Goal: Navigation & Orientation: Find specific page/section

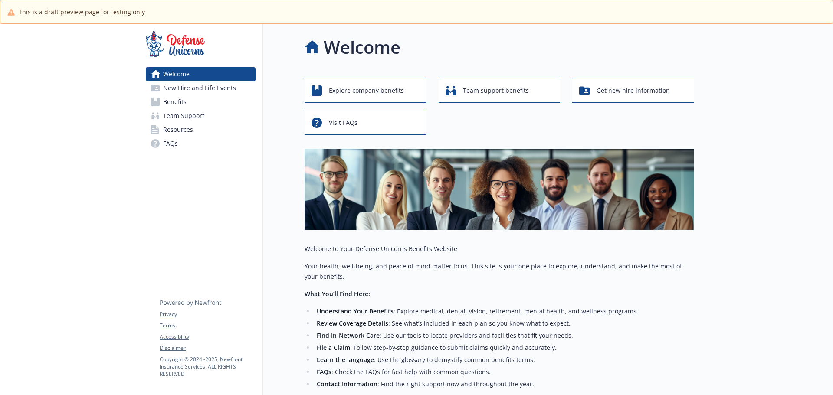
click at [214, 79] on link "Welcome" at bounding box center [201, 74] width 110 height 14
click at [212, 86] on span "New Hire and Life Events" at bounding box center [199, 88] width 73 height 14
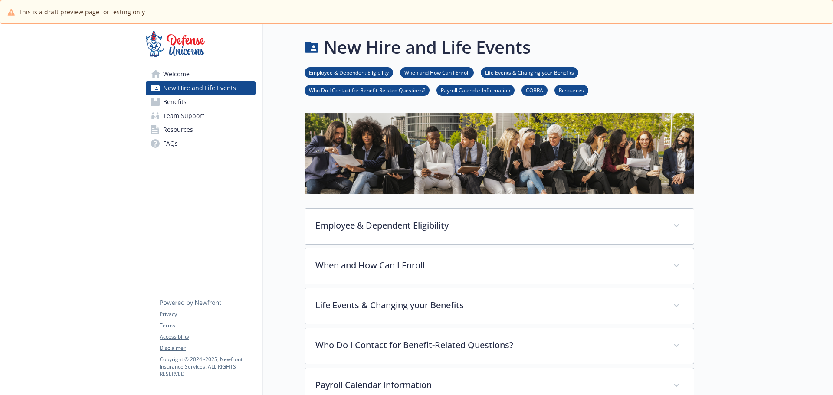
click at [199, 101] on link "Benefits" at bounding box center [201, 102] width 110 height 14
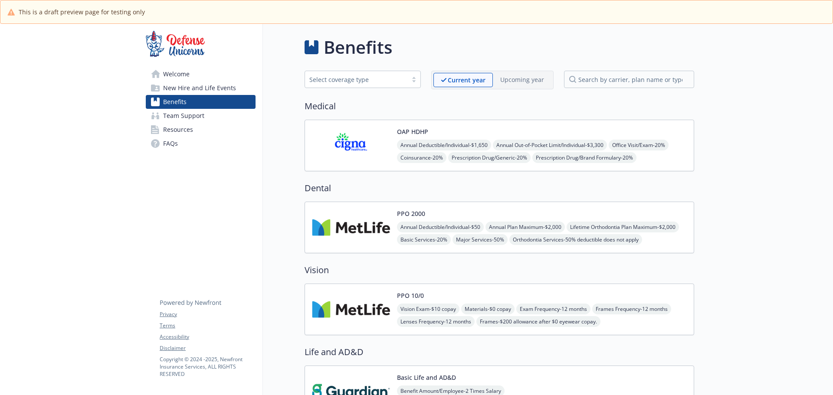
click at [197, 112] on span "Team Support" at bounding box center [183, 116] width 41 height 14
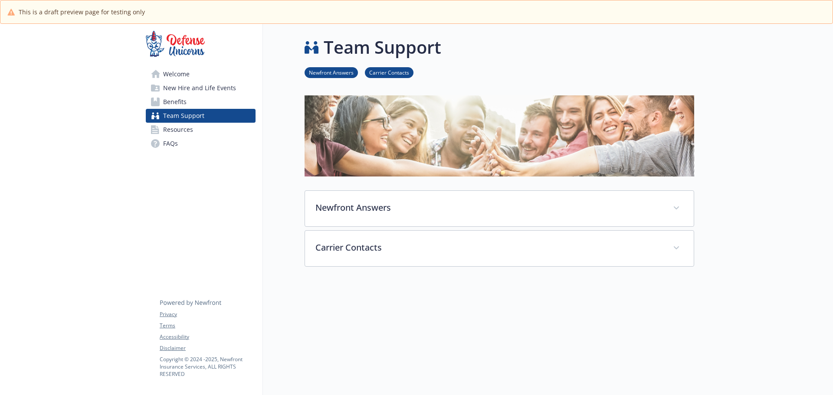
click at [196, 125] on link "Resources" at bounding box center [201, 130] width 110 height 14
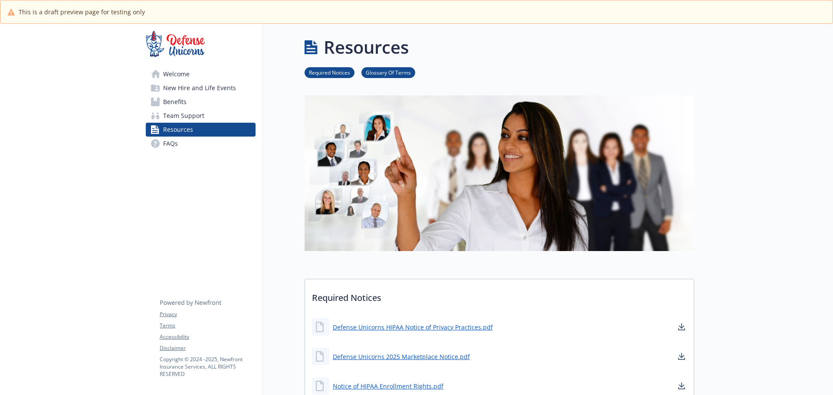
click at [196, 137] on link "FAQs" at bounding box center [201, 144] width 110 height 14
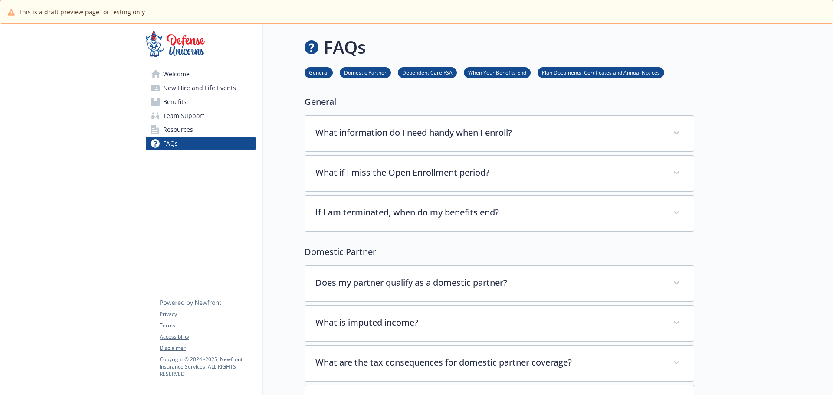
click at [196, 131] on link "Resources" at bounding box center [201, 130] width 110 height 14
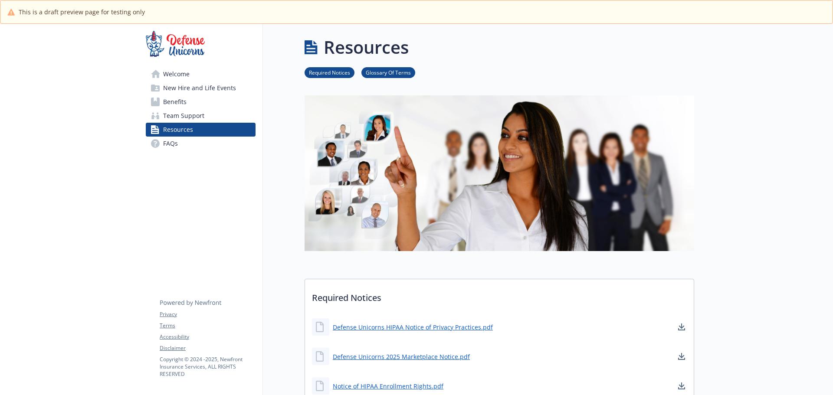
click at [196, 121] on span "Team Support" at bounding box center [183, 116] width 41 height 14
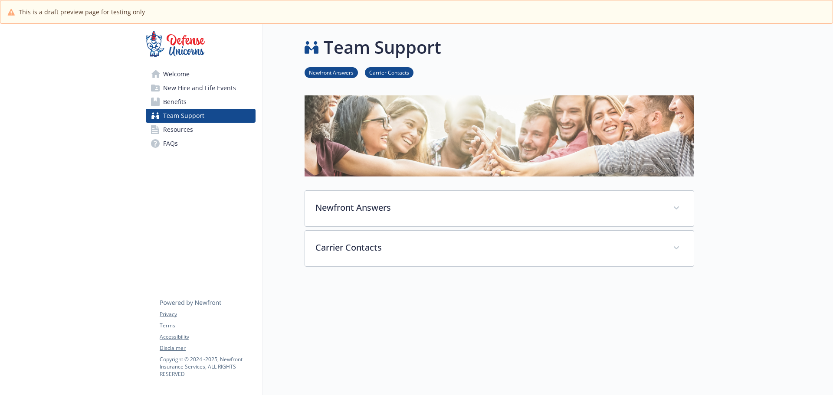
click at [193, 129] on link "Resources" at bounding box center [201, 130] width 110 height 14
